Goal: Task Accomplishment & Management: Manage account settings

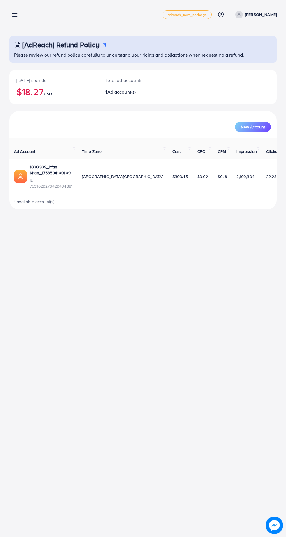
click at [15, 15] on line at bounding box center [15, 15] width 5 height 0
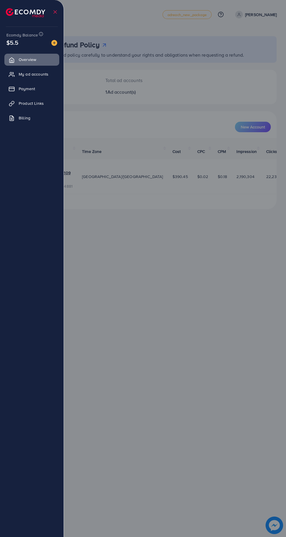
click at [31, 77] on span "My ad accounts" at bounding box center [34, 74] width 30 height 6
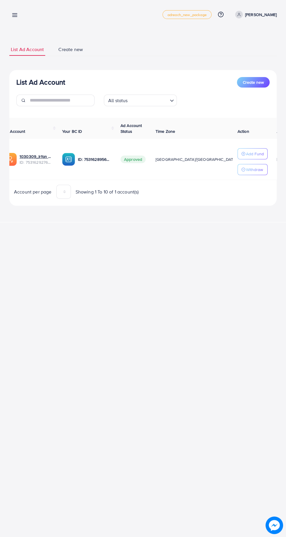
scroll to position [0, 10]
click at [246, 154] on p "Add Fund" at bounding box center [255, 153] width 18 height 7
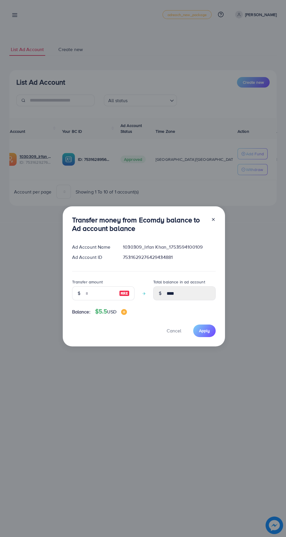
click at [211, 218] on icon at bounding box center [213, 219] width 5 height 5
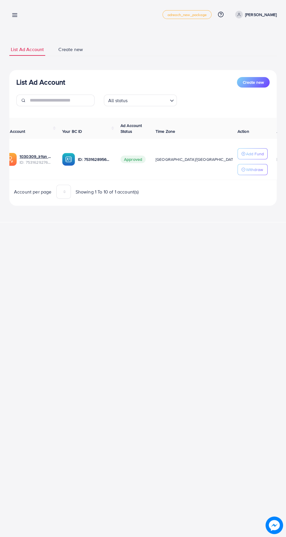
click at [254, 151] on p "Add Fund" at bounding box center [255, 153] width 18 height 7
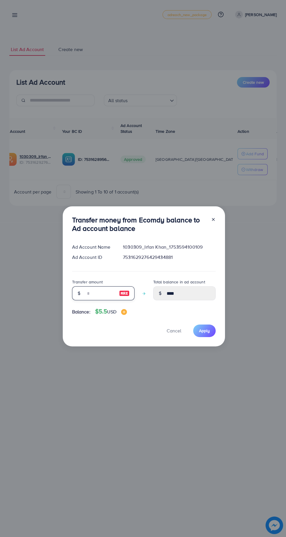
click at [97, 292] on input "number" at bounding box center [100, 293] width 29 height 14
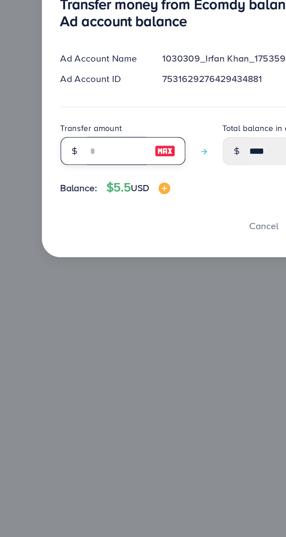
type input "*"
type input "****"
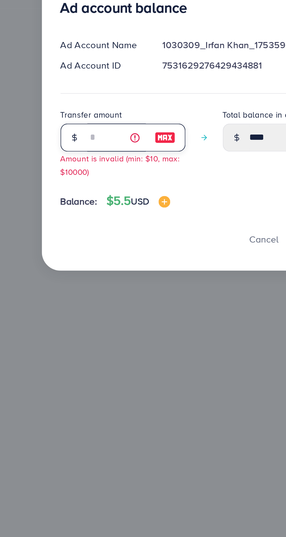
type input "****"
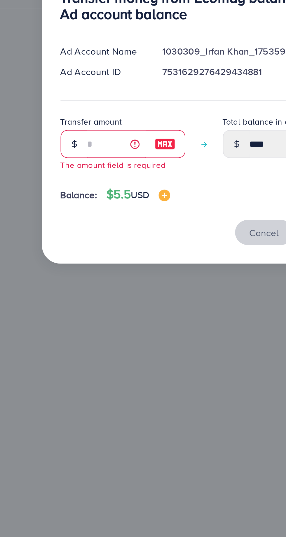
click at [172, 337] on span "Cancel" at bounding box center [174, 334] width 15 height 6
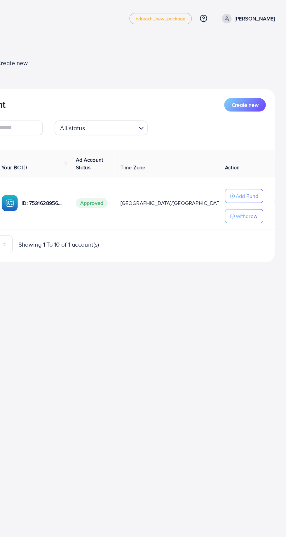
scroll to position [0, 0]
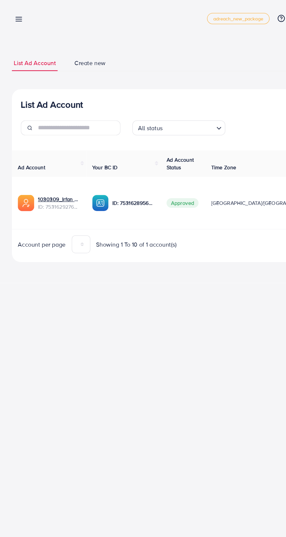
click at [14, 12] on icon at bounding box center [15, 15] width 6 height 6
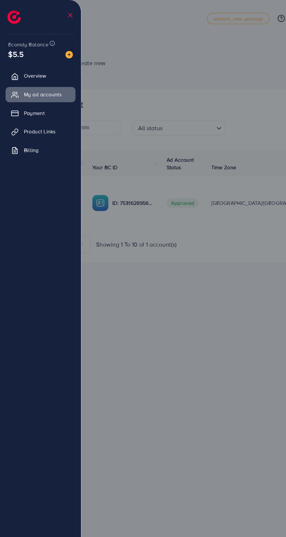
click at [21, 40] on div "$5.5" at bounding box center [31, 42] width 51 height 8
click at [112, 98] on div at bounding box center [143, 322] width 286 height 645
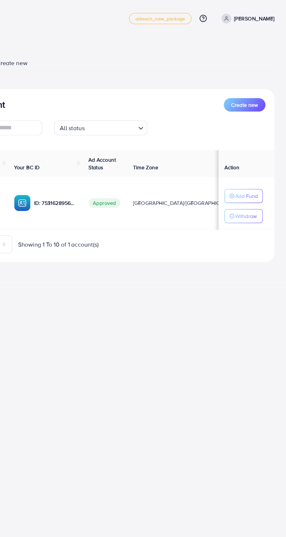
click at [246, 85] on button "Create new" at bounding box center [253, 82] width 33 height 11
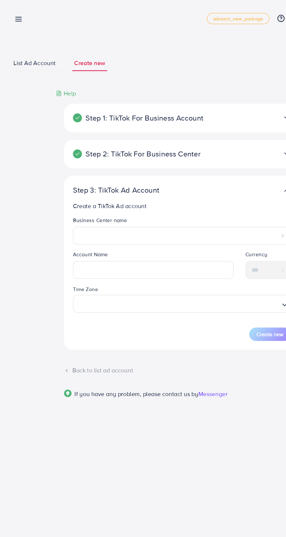
click at [23, 47] on span "List Ad Account" at bounding box center [27, 49] width 33 height 7
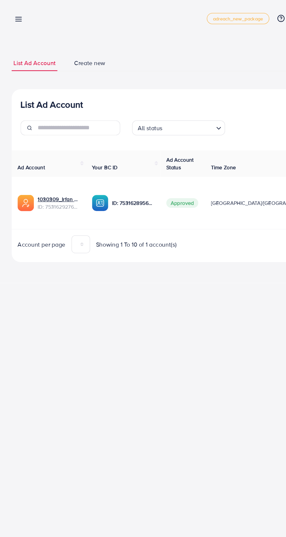
click at [16, 12] on link at bounding box center [13, 14] width 8 height 7
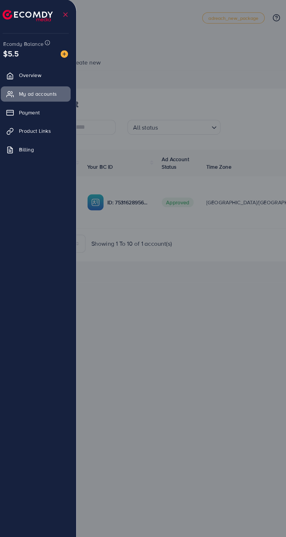
click at [124, 223] on div at bounding box center [143, 322] width 286 height 645
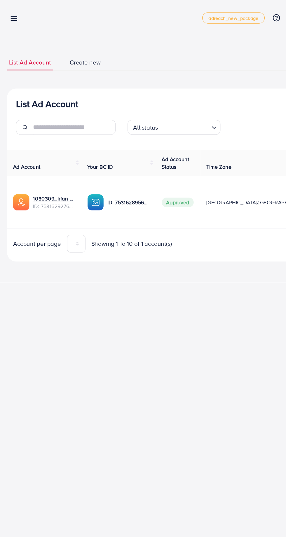
scroll to position [0, 10]
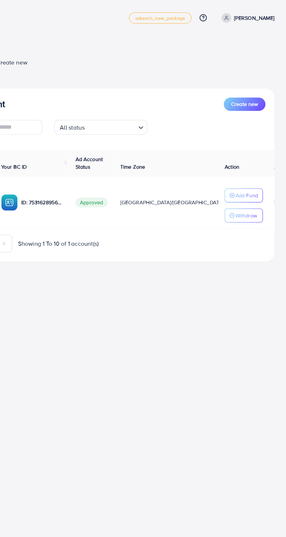
click at [255, 154] on p "Add Fund" at bounding box center [255, 153] width 18 height 7
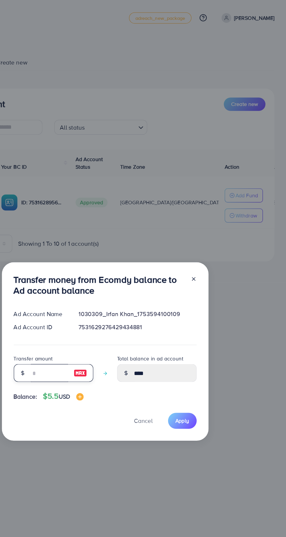
click at [106, 292] on input "number" at bounding box center [100, 293] width 29 height 14
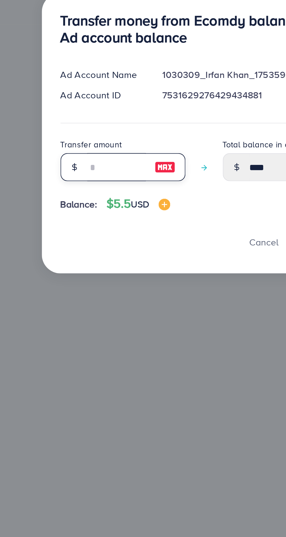
type input "*"
type input "****"
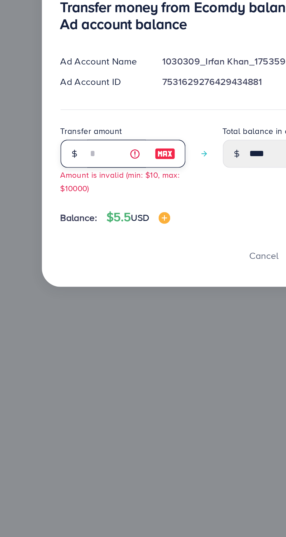
type input "*"
type input "****"
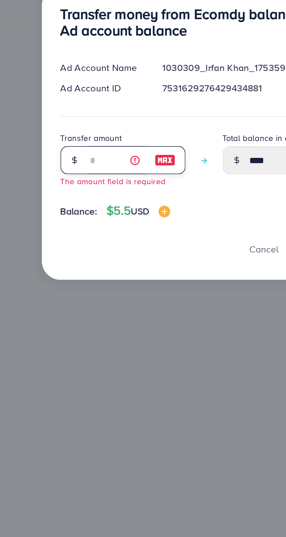
type input "*"
type input "****"
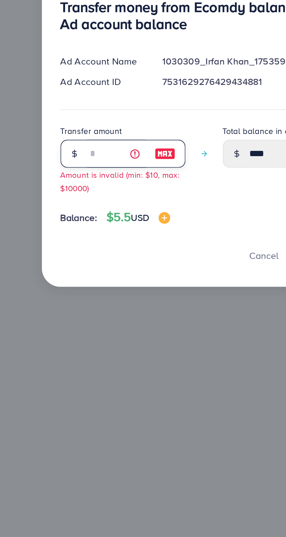
type input "****"
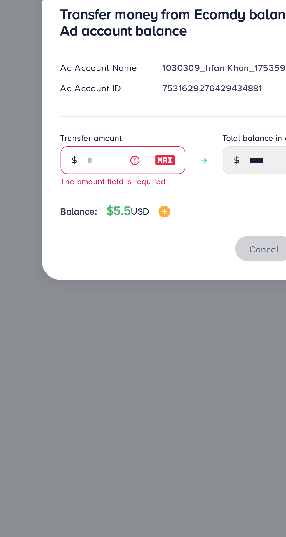
click at [167, 333] on span "Cancel" at bounding box center [174, 334] width 15 height 6
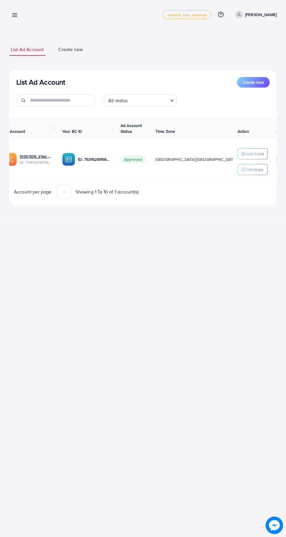
scroll to position [0, 0]
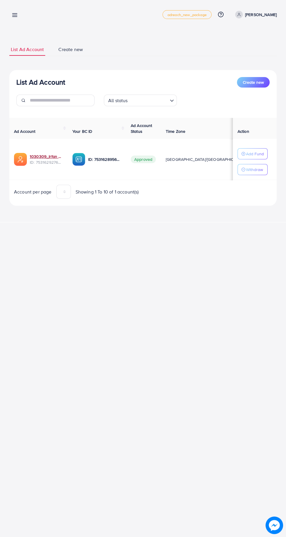
click at [34, 156] on link "1030309_Irfan Khan_1753594100109" at bounding box center [46, 157] width 33 height 6
